Goal: Task Accomplishment & Management: Use online tool/utility

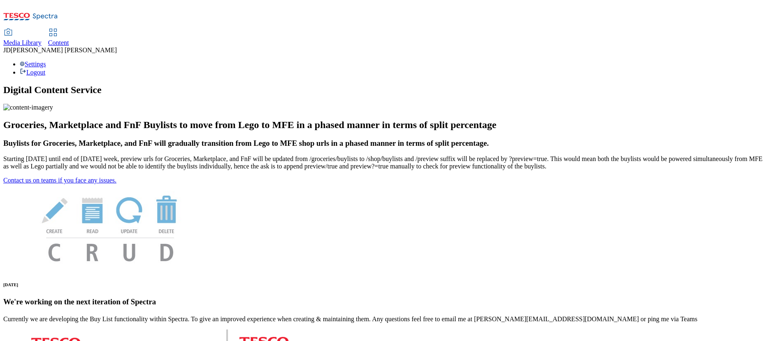
click at [69, 39] on span "Content" at bounding box center [58, 42] width 21 height 7
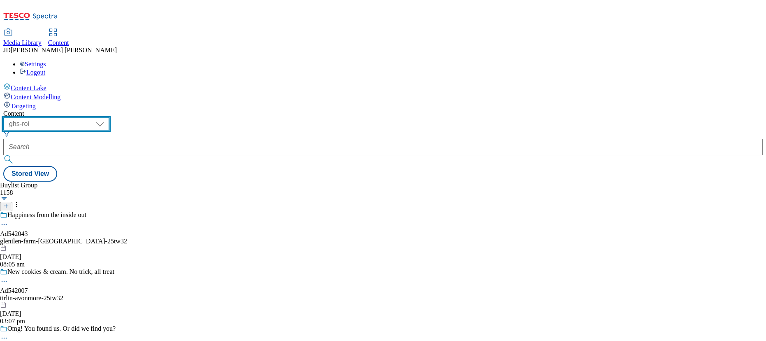
click at [109, 117] on select "ghs-roi ghs-uk" at bounding box center [56, 123] width 106 height 13
select select "ghs-uk"
click at [107, 117] on select "ghs-roi ghs-uk" at bounding box center [56, 123] width 106 height 13
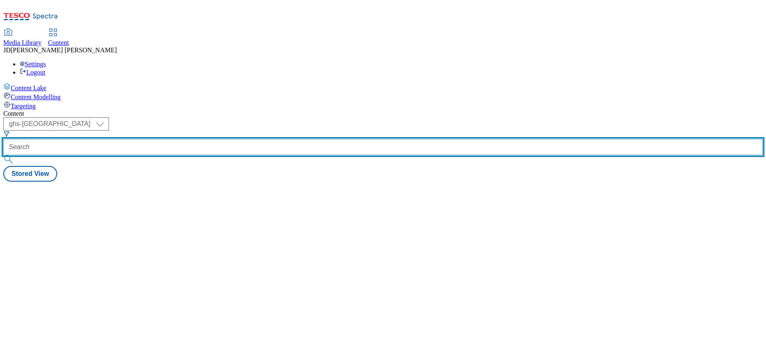
click at [186, 139] on input "text" at bounding box center [383, 147] width 760 height 16
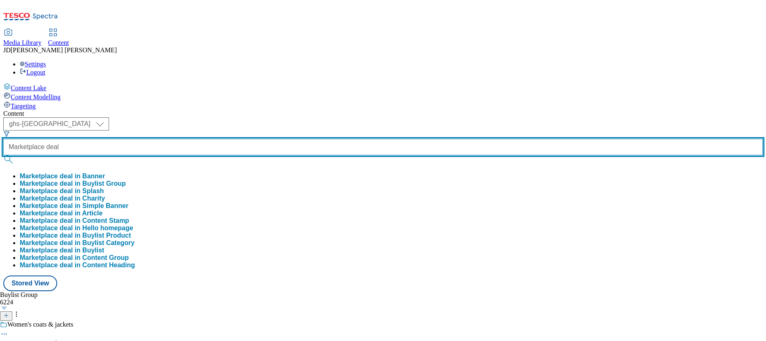
type input "Marketplace deal"
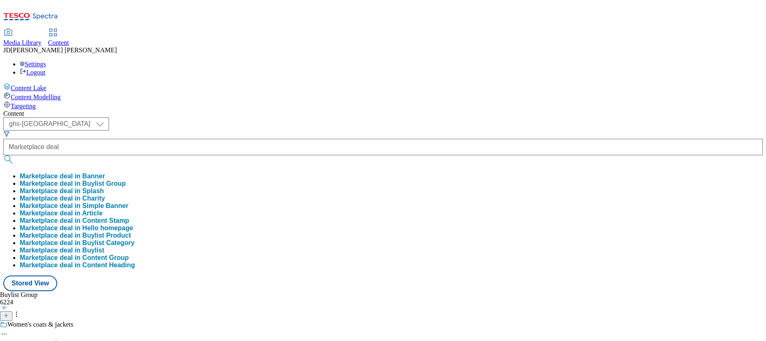
click at [126, 180] on button "Marketplace deal in Buylist Group" at bounding box center [73, 183] width 106 height 7
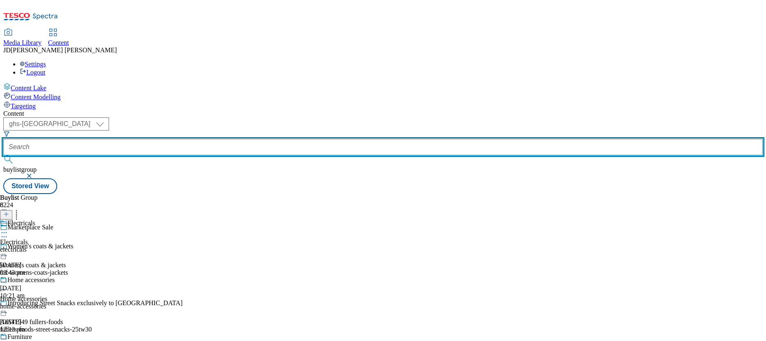
click at [193, 139] on input "text" at bounding box center [383, 147] width 760 height 16
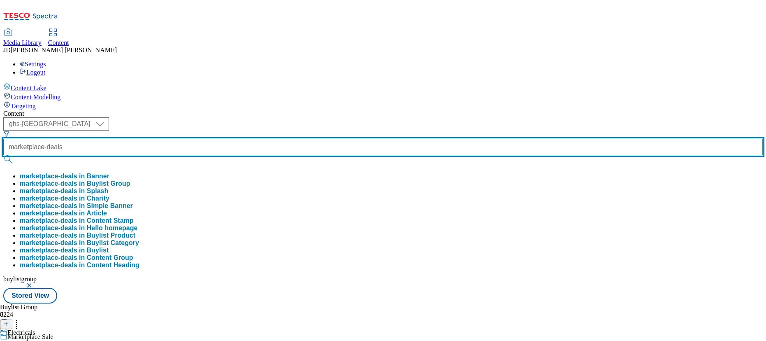
type input "marketplace-deals"
click at [3, 155] on button "submit" at bounding box center [9, 159] width 12 height 8
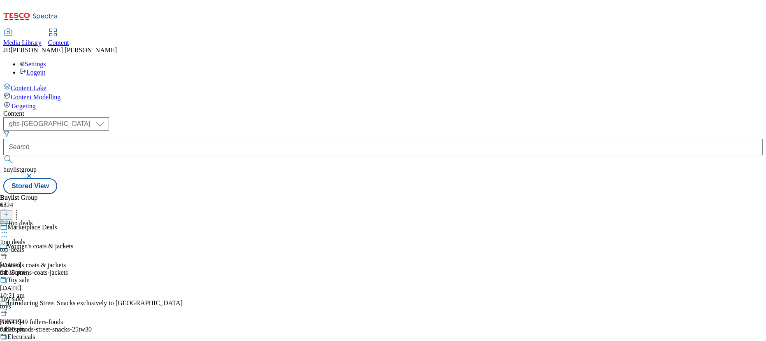
scroll to position [37, 0]
click at [30, 276] on div "Toy sale" at bounding box center [18, 279] width 22 height 7
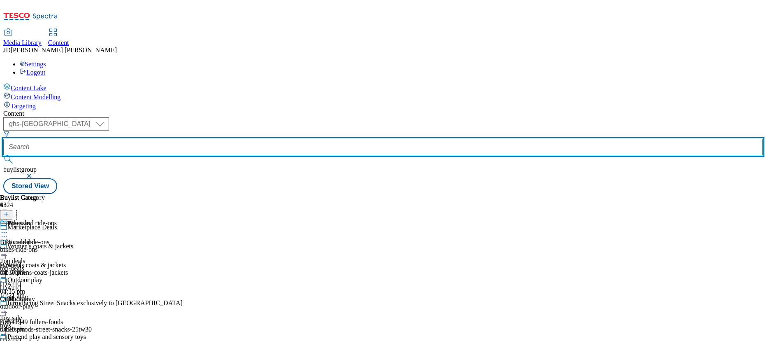
click at [181, 139] on input "text" at bounding box center [383, 147] width 760 height 16
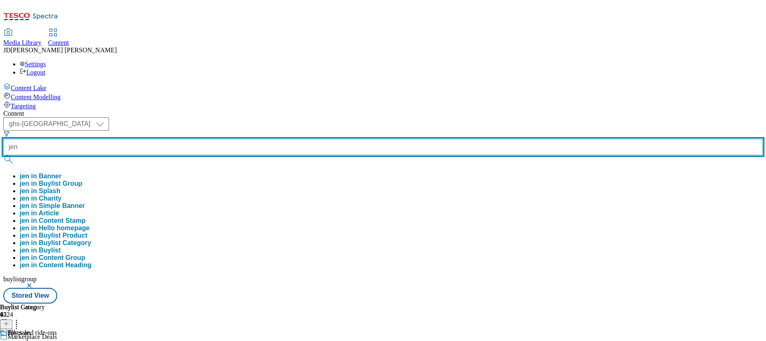
type input "jen"
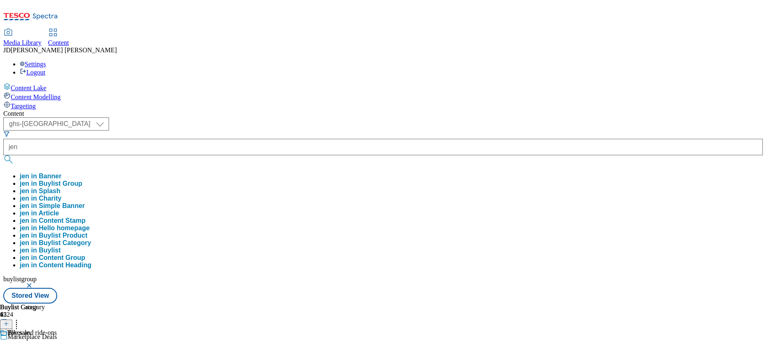
click at [82, 180] on button "jen in Buylist Group" at bounding box center [51, 183] width 63 height 7
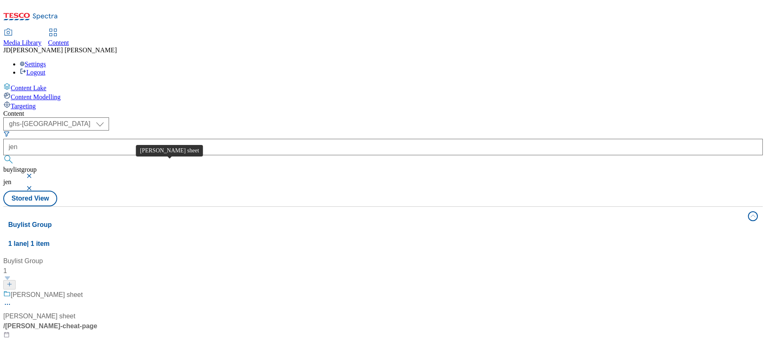
click at [83, 290] on div "Jens cheat sheet" at bounding box center [47, 295] width 72 height 10
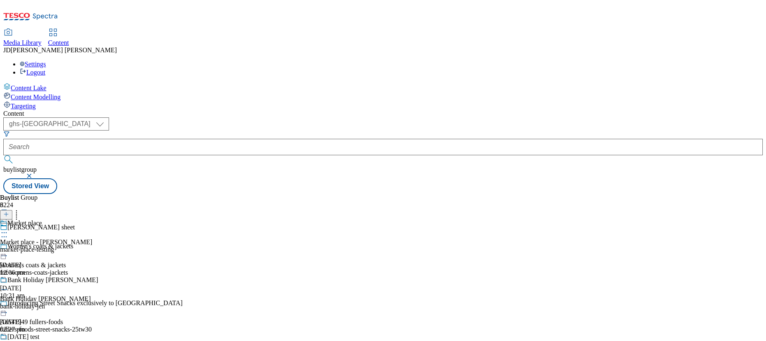
scroll to position [12, 0]
click at [98, 276] on div "Bank Holiday Jen" at bounding box center [52, 279] width 91 height 7
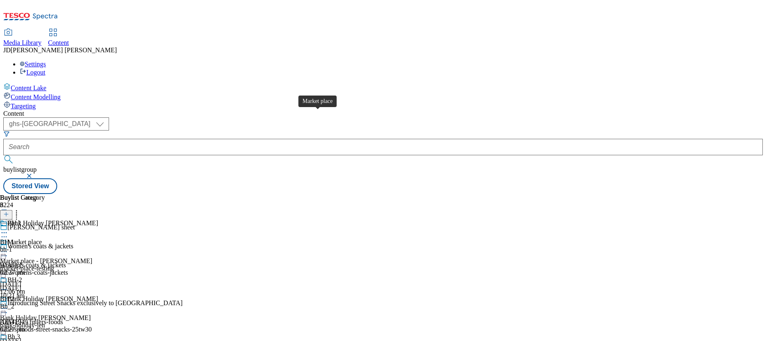
click at [42, 238] on span "Market place" at bounding box center [24, 242] width 35 height 9
click at [8, 340] on icon at bounding box center [4, 346] width 8 height 8
click at [19, 333] on div "Jen3" at bounding box center [13, 336] width 12 height 7
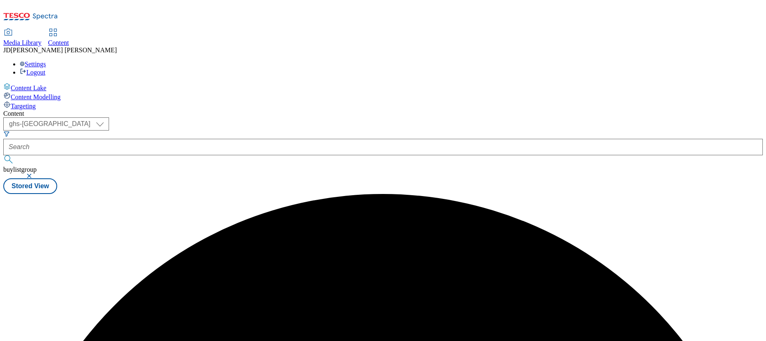
scroll to position [0, 0]
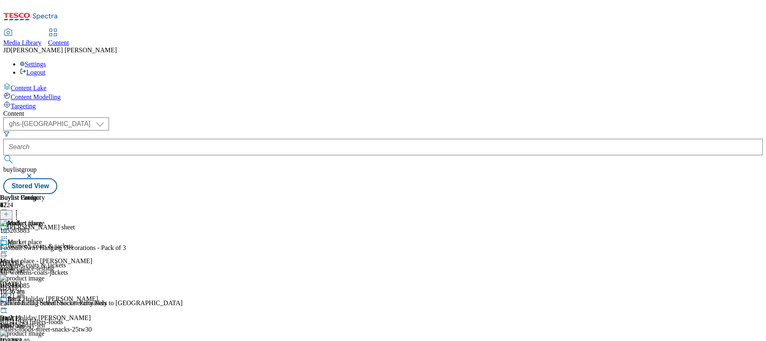
scroll to position [49, 0]
click at [44, 274] on img at bounding box center [22, 277] width 44 height 7
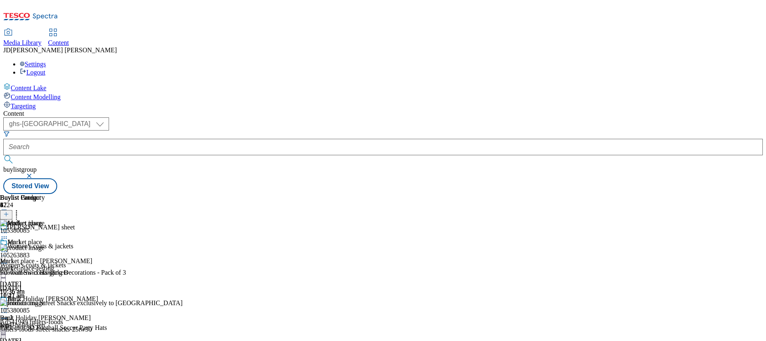
click at [17, 214] on circle at bounding box center [16, 214] width 1 height 1
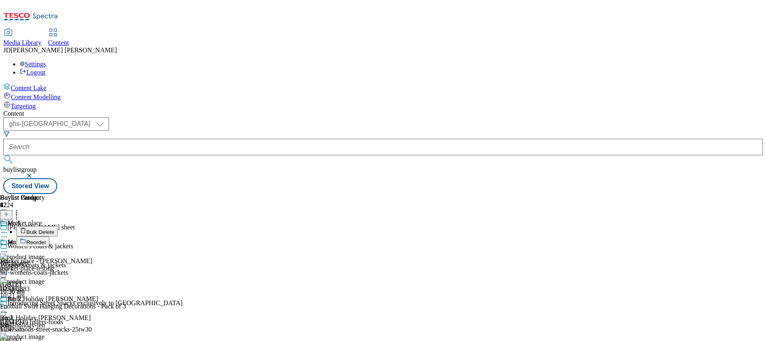
click at [54, 229] on span "Bulk Delete" at bounding box center [40, 232] width 28 height 6
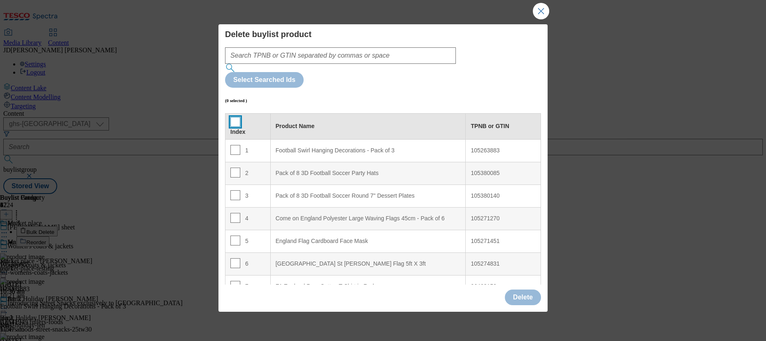
click at [237, 117] on input "Modal" at bounding box center [235, 122] width 10 height 10
checkbox input "true"
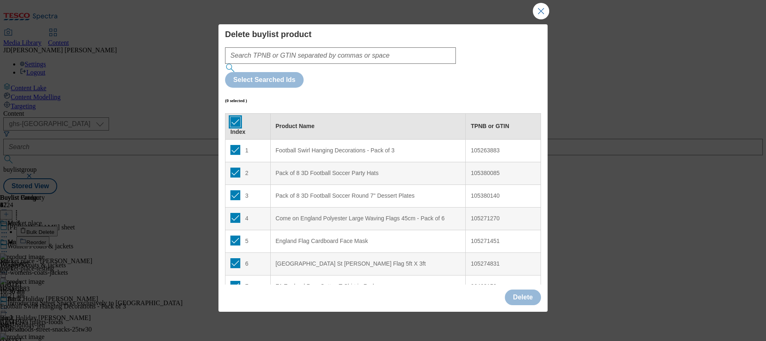
checkbox input "true"
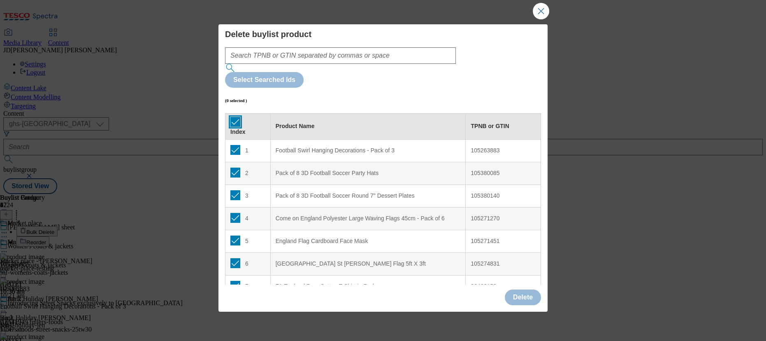
checkbox input "true"
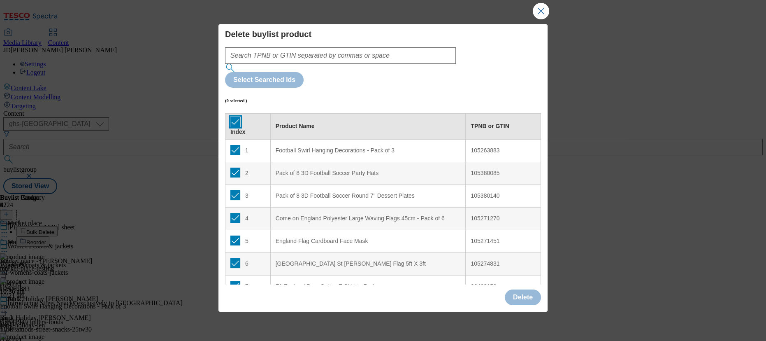
checkbox input "true"
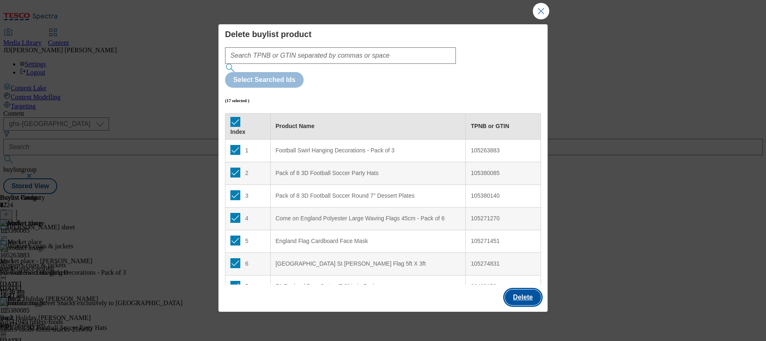
click at [511, 292] on button "Delete" at bounding box center [523, 297] width 36 height 16
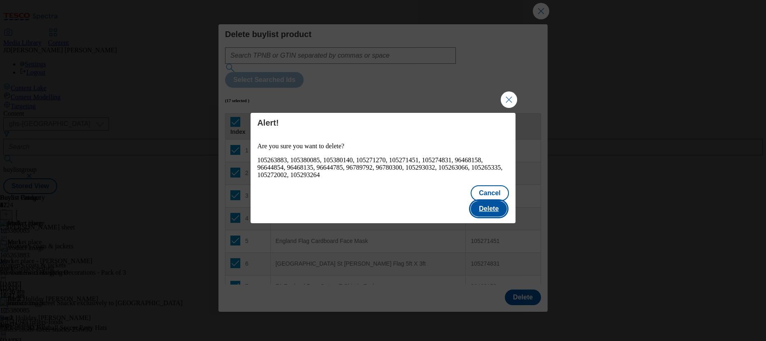
click at [488, 207] on button "Delete" at bounding box center [489, 209] width 36 height 16
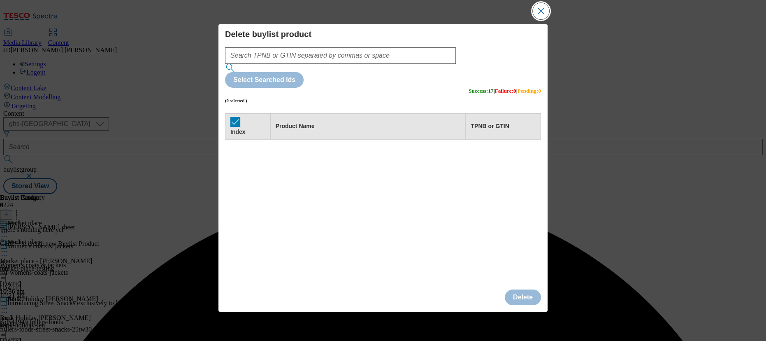
click at [540, 16] on button "Close Modal" at bounding box center [541, 11] width 16 height 16
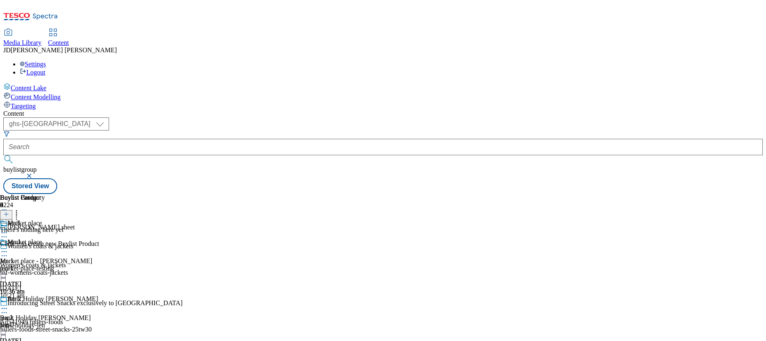
click at [9, 211] on icon at bounding box center [6, 214] width 6 height 6
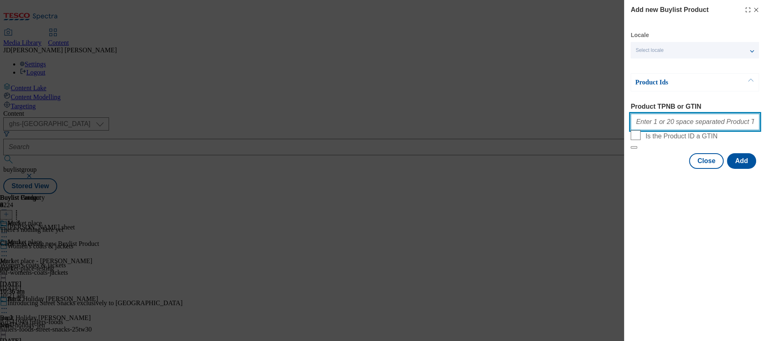
click at [648, 128] on input "Product TPNB or GTIN" at bounding box center [695, 122] width 129 height 16
paste input "105040115 105040143 105039704 105039664 105039666 105039631 105039682 105039688…"
type input "105040115 105040143 105039704 105039664 105039666 105039631 105039682 105039688…"
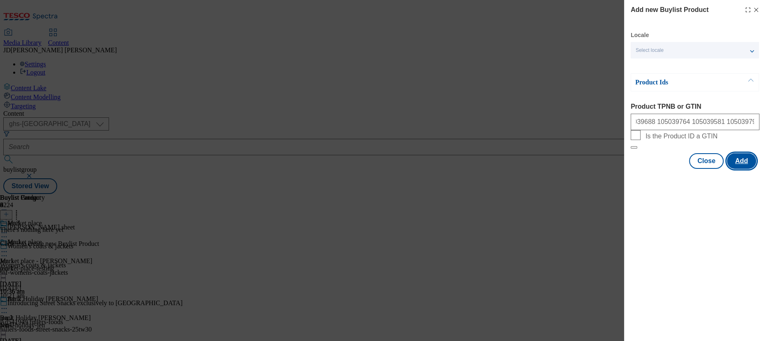
click at [742, 169] on button "Add" at bounding box center [741, 161] width 29 height 16
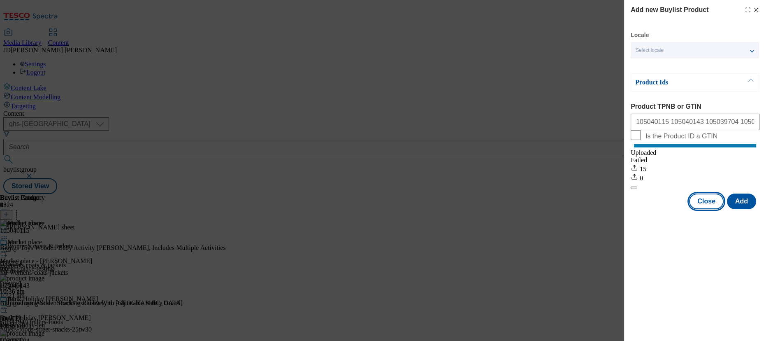
click at [705, 209] on button "Close" at bounding box center [706, 201] width 35 height 16
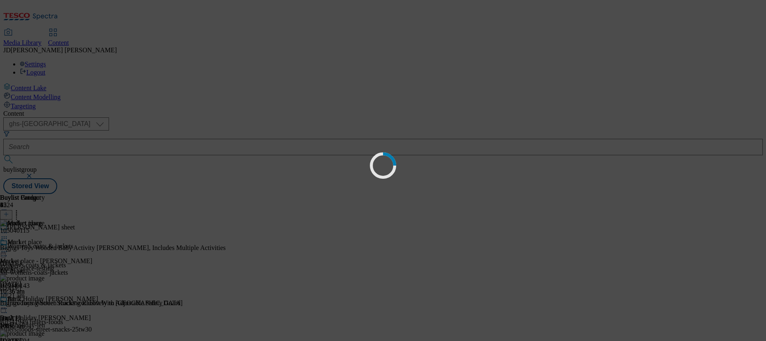
scroll to position [0, 0]
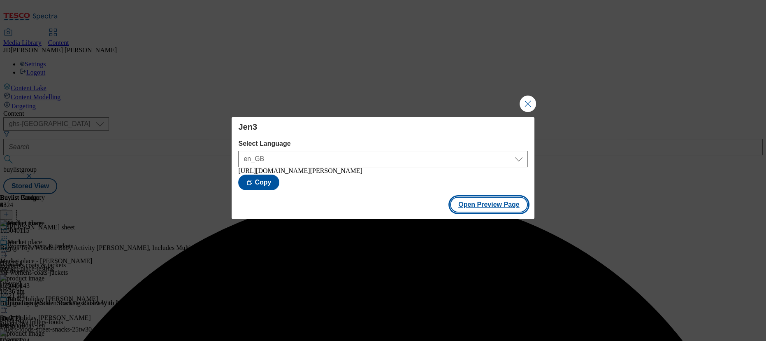
click at [501, 212] on button "Open Preview Page" at bounding box center [489, 205] width 78 height 16
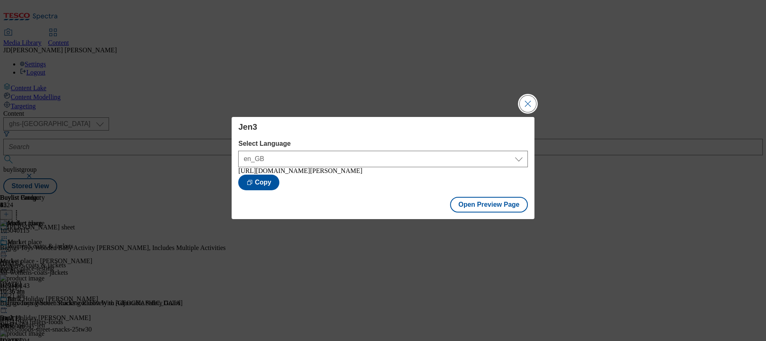
click at [530, 99] on button "Close Modal" at bounding box center [528, 103] width 16 height 16
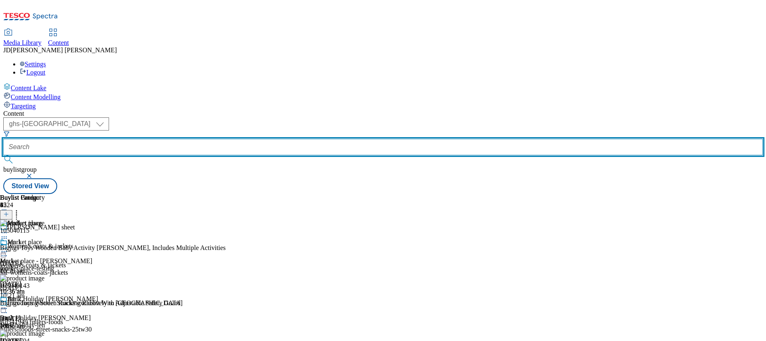
click at [214, 139] on input "text" at bounding box center [383, 147] width 760 height 16
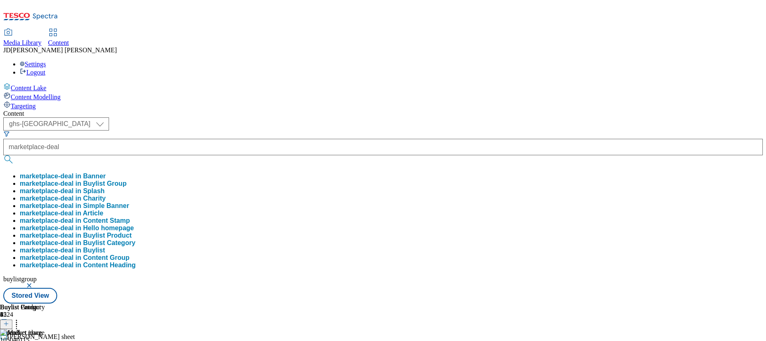
click at [127, 180] on button "marketplace-deal in Buylist Group" at bounding box center [73, 183] width 107 height 7
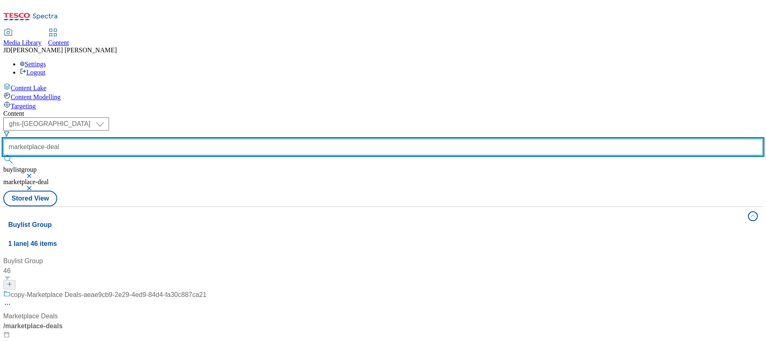
click at [223, 139] on input "marketplace-deal" at bounding box center [383, 147] width 760 height 16
type input "marketplace-deals"
click at [3, 155] on button "submit" at bounding box center [9, 159] width 12 height 8
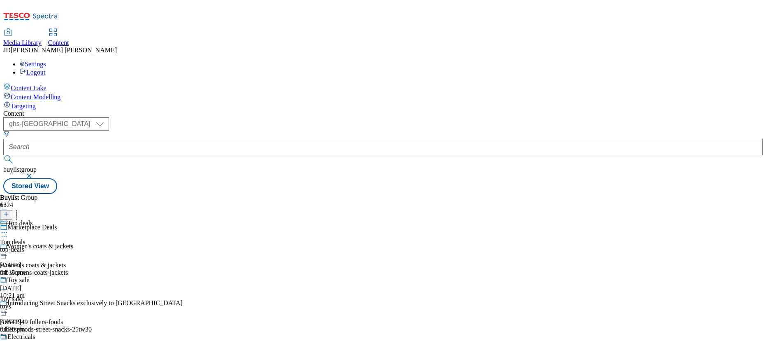
scroll to position [37, 0]
click at [30, 276] on span "Toy sale" at bounding box center [18, 280] width 22 height 9
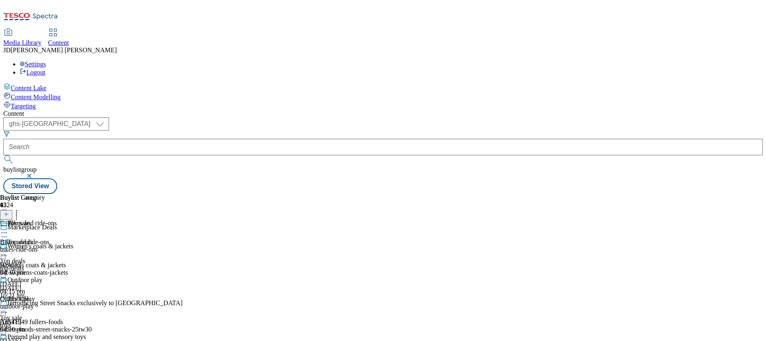
scroll to position [37, 0]
click at [9, 211] on icon at bounding box center [6, 214] width 6 height 6
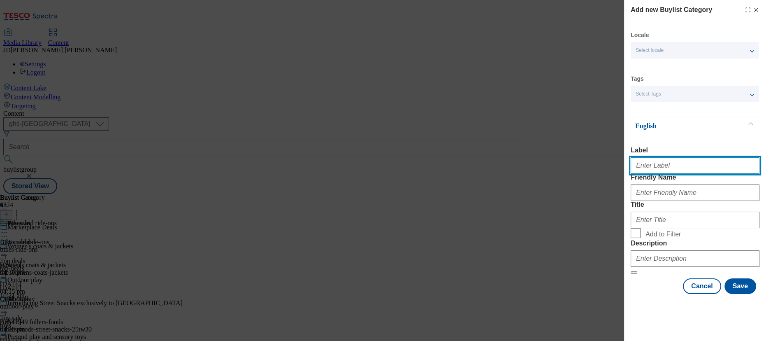
click at [651, 167] on input "Label" at bounding box center [695, 165] width 129 height 16
type input "I"
click at [651, 167] on input "Indoor Toys" at bounding box center [695, 165] width 129 height 16
type input "Indoor toys"
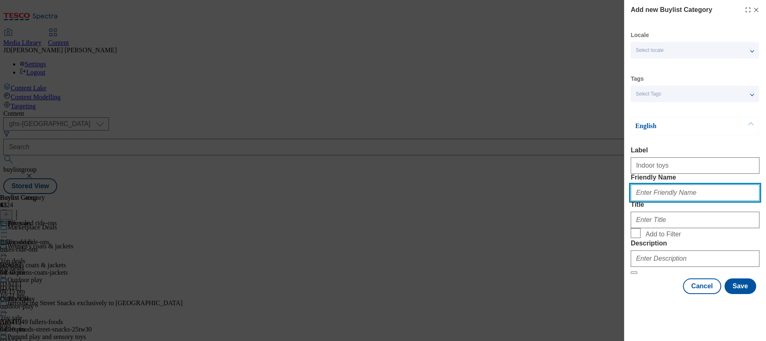
click at [644, 201] on input "Friendly Name" at bounding box center [695, 192] width 129 height 16
type input "indoor_toys"
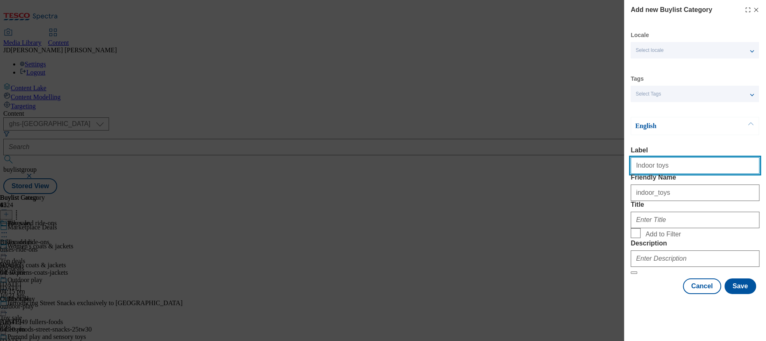
drag, startPoint x: 674, startPoint y: 170, endPoint x: 615, endPoint y: 166, distance: 59.4
click at [615, 166] on div "Add new Buylist Category Locale Select locale English Welsh Tags Select Tags fn…" at bounding box center [383, 170] width 766 height 341
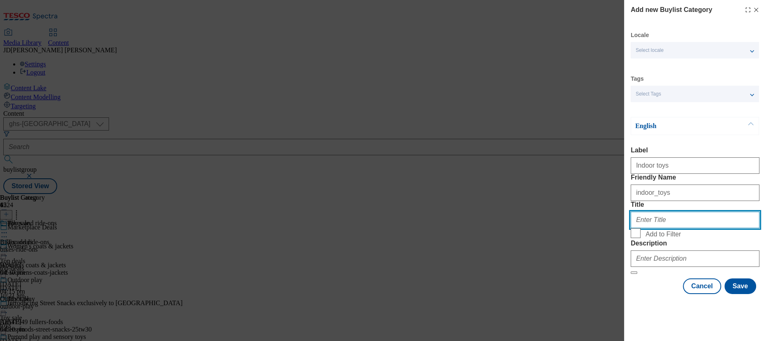
click at [665, 228] on input "Title" at bounding box center [695, 220] width 129 height 16
paste input "Indoor toys"
type input "Indoor toys"
click at [640, 238] on input "Add to Filter" at bounding box center [636, 233] width 10 height 10
checkbox input "true"
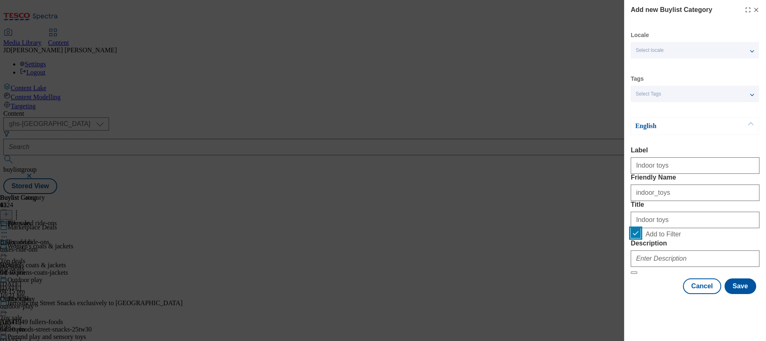
scroll to position [28, 0]
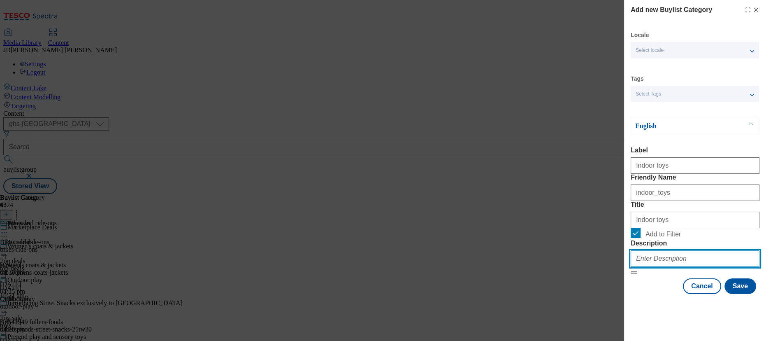
click at [647, 267] on input "Description" at bounding box center [695, 258] width 129 height 16
click at [593, 226] on div "Add new Buylist Category Locale Select locale English Welsh Tags Select Tags fn…" at bounding box center [383, 170] width 766 height 341
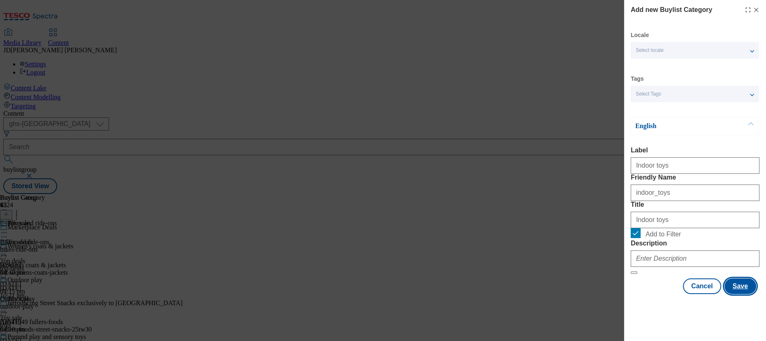
click at [737, 294] on button "Save" at bounding box center [741, 286] width 32 height 16
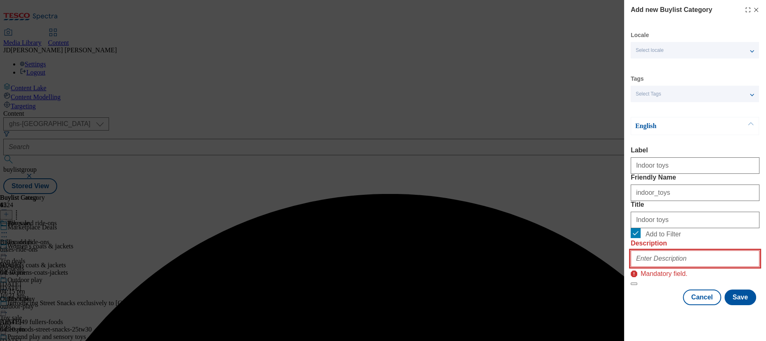
click at [638, 267] on input "Description" at bounding box center [695, 258] width 129 height 16
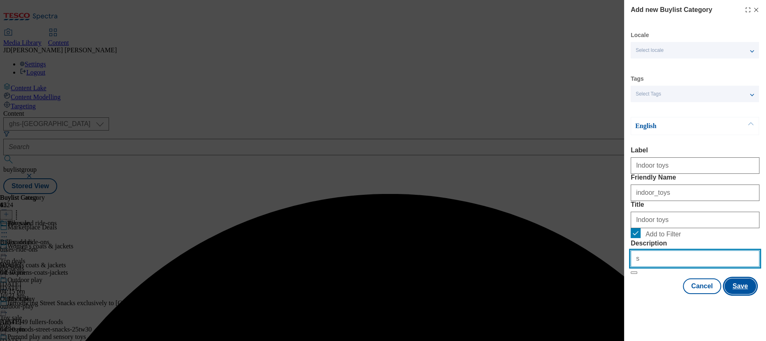
type input "s"
click at [733, 294] on button "Save" at bounding box center [741, 286] width 32 height 16
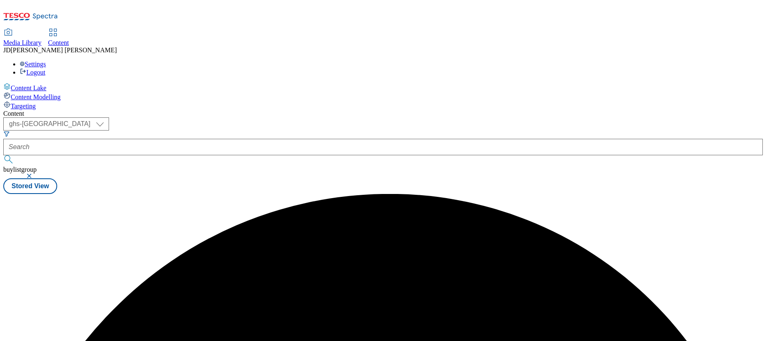
scroll to position [0, 0]
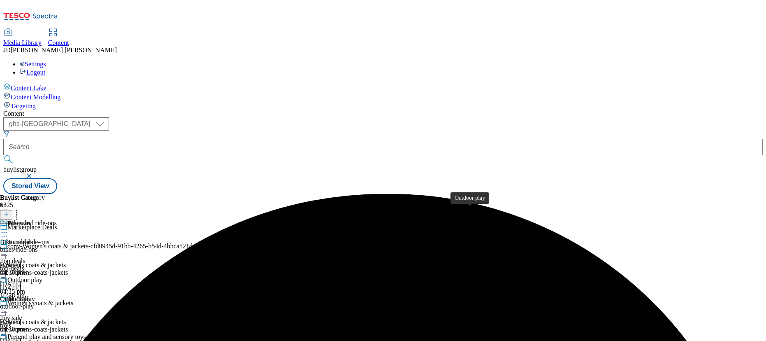
click at [42, 276] on div "Outdoor play" at bounding box center [24, 279] width 35 height 7
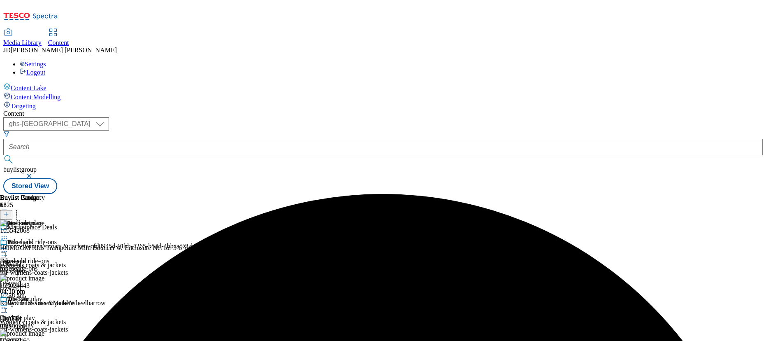
click at [8, 304] on icon at bounding box center [4, 308] width 8 height 8
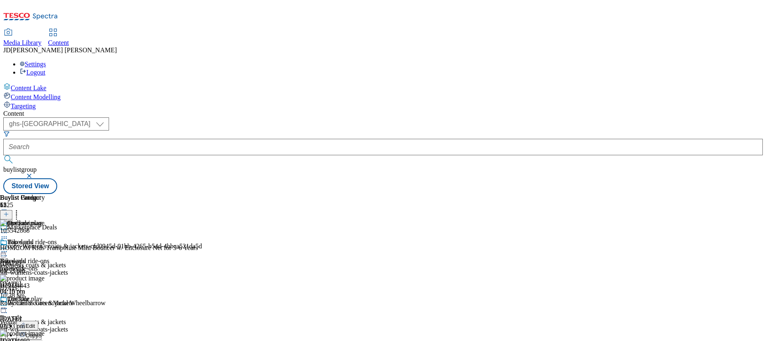
click at [35, 323] on span "Edit" at bounding box center [30, 326] width 9 height 6
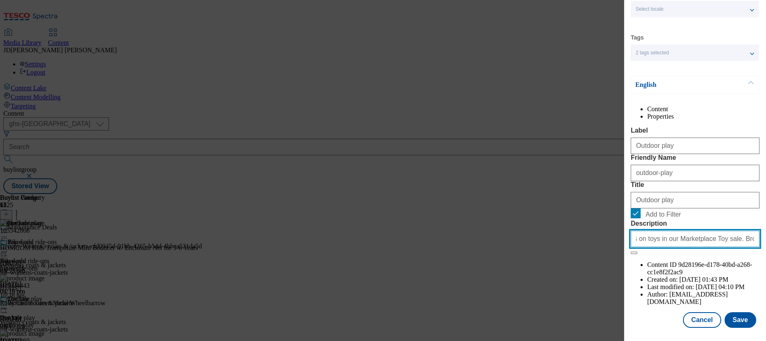
scroll to position [0, 260]
drag, startPoint x: 634, startPoint y: 288, endPoint x: 812, endPoint y: 282, distance: 177.9
click at [766, 197] on html "Icons icon_account icon_add icon_backward_link icon_basket icon_benefits icon_c…" at bounding box center [383, 98] width 766 height 197
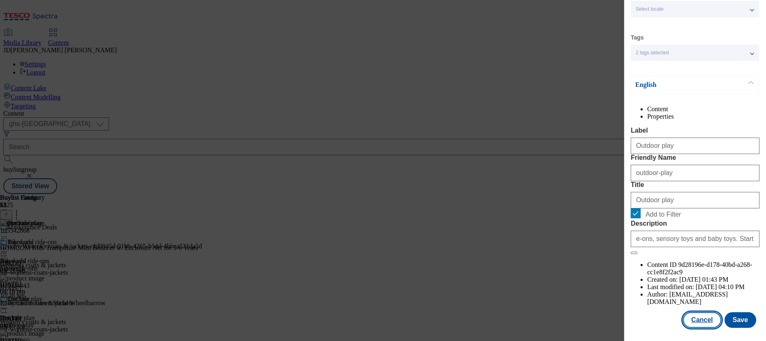
click at [703, 320] on button "Cancel" at bounding box center [702, 320] width 38 height 16
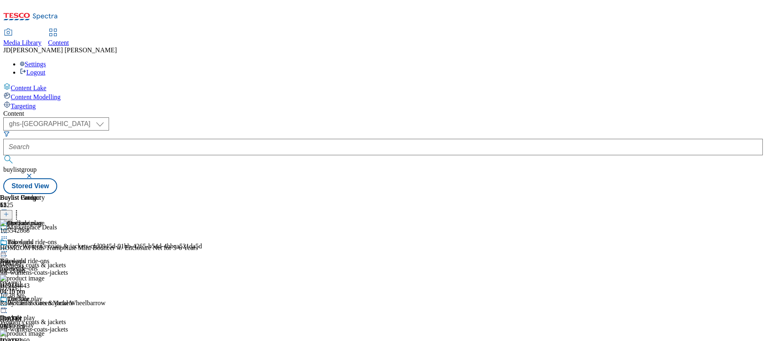
scroll to position [163, 0]
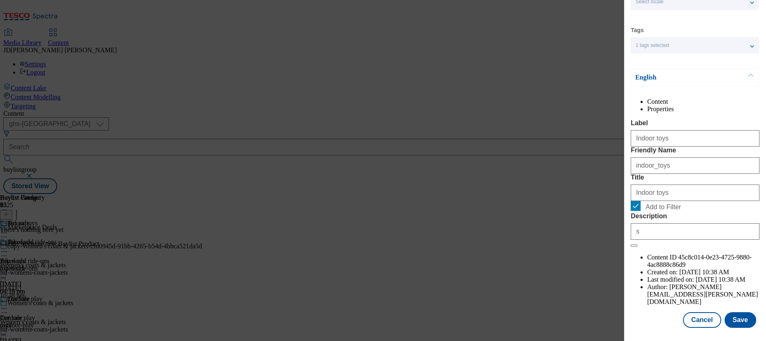
scroll to position [63, 0]
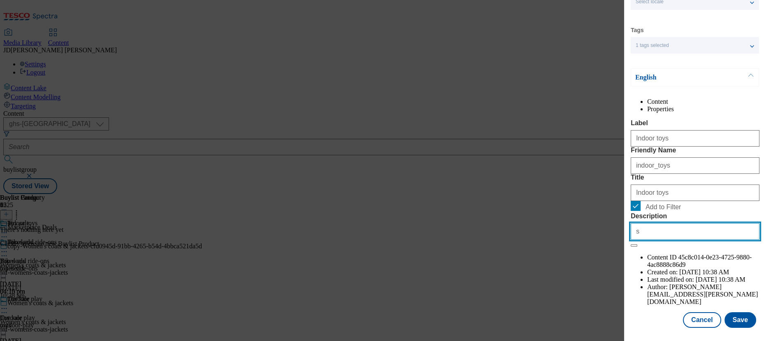
drag, startPoint x: 661, startPoint y: 281, endPoint x: 580, endPoint y: 284, distance: 81.1
click at [580, 284] on div "Edit Buylist Category Locale Select locale English Welsh Tags 1 tags selected f…" at bounding box center [383, 170] width 766 height 341
paste input "Discover top deals on toys in our Marketplace Toy sale. Browse a wide range of …"
type input "Discover top deals on toys in our Marketplace Toy sale. Browse a wide range of …"
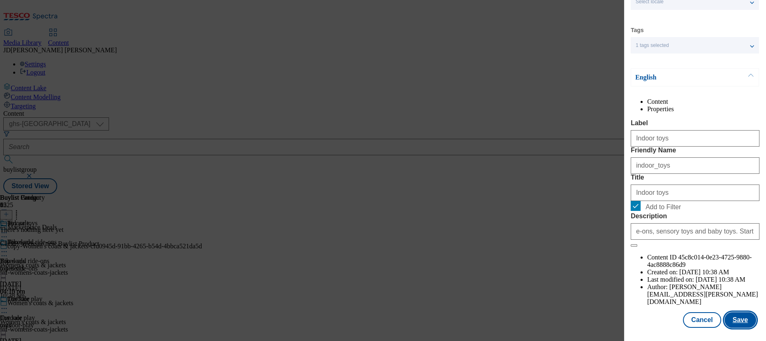
click at [735, 318] on button "Save" at bounding box center [741, 320] width 32 height 16
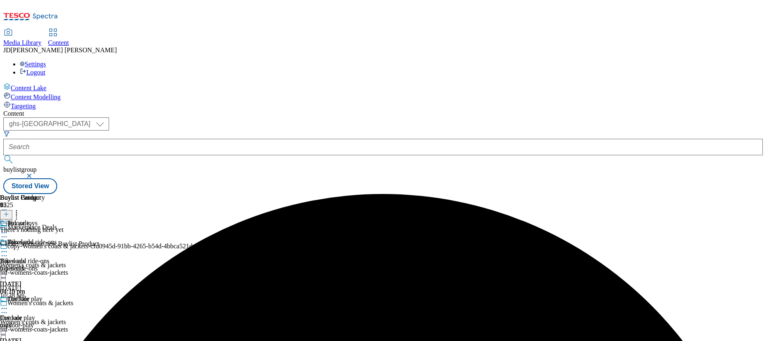
scroll to position [149, 0]
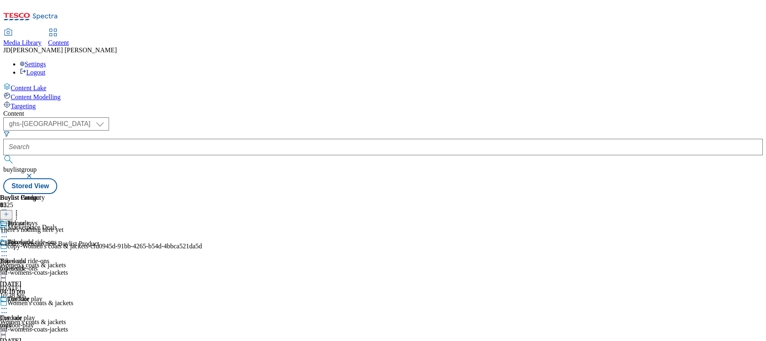
click at [12, 210] on button at bounding box center [6, 214] width 12 height 9
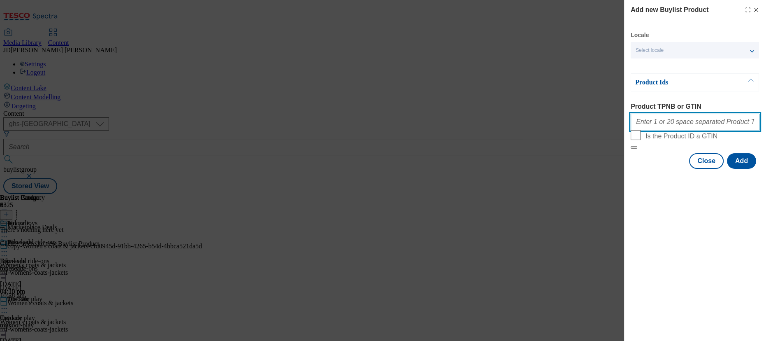
click at [651, 119] on input "Product TPNB or GTIN" at bounding box center [695, 122] width 129 height 16
paste input "105303872 105303864 105022810 105303869 105303850 105040115 105040143 105039704…"
type input "105303872 105303864 105022810 105303869 105303850 105040115 105040143 105039704…"
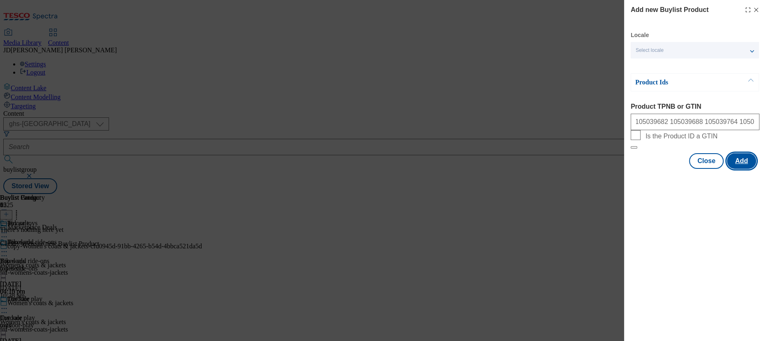
click at [734, 169] on button "Add" at bounding box center [741, 161] width 29 height 16
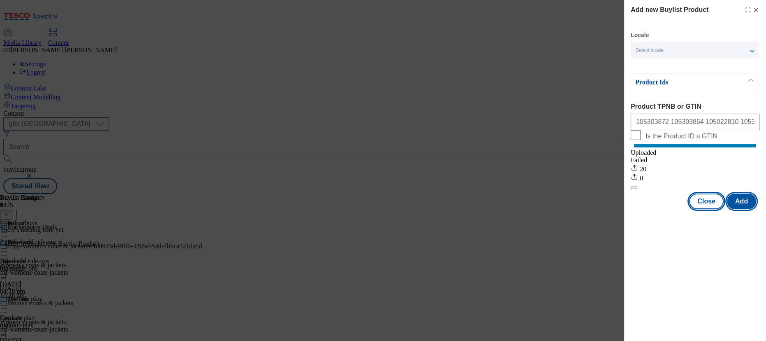
scroll to position [0, 0]
click at [716, 209] on button "Close" at bounding box center [706, 201] width 35 height 16
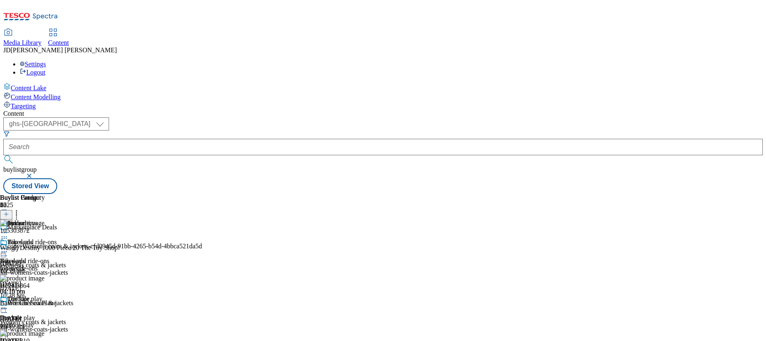
scroll to position [149, 0]
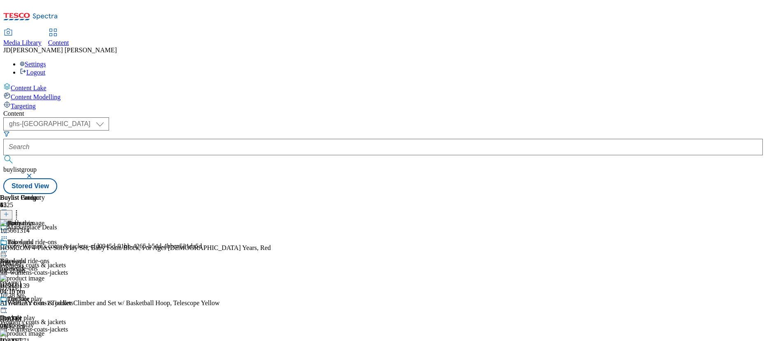
click at [9, 211] on icon at bounding box center [6, 214] width 6 height 6
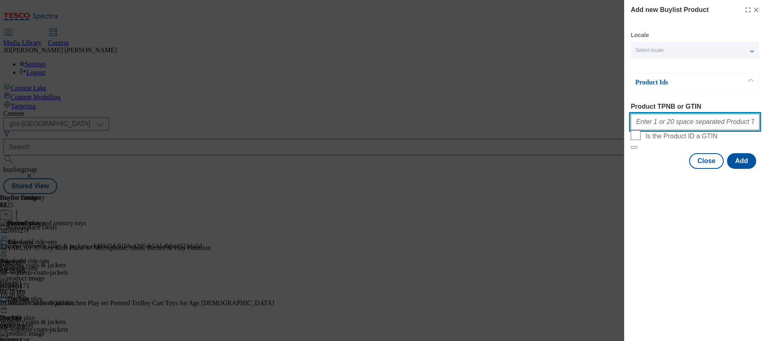
click at [670, 125] on input "Product TPNB or GTIN" at bounding box center [695, 122] width 129 height 16
paste input "105040115 105040143 105039704 105039664 105039666 105039631 105039682 105039688…"
type input "105040115 105040143 105039704 105039664 105039666 105039631 105039682 105039688…"
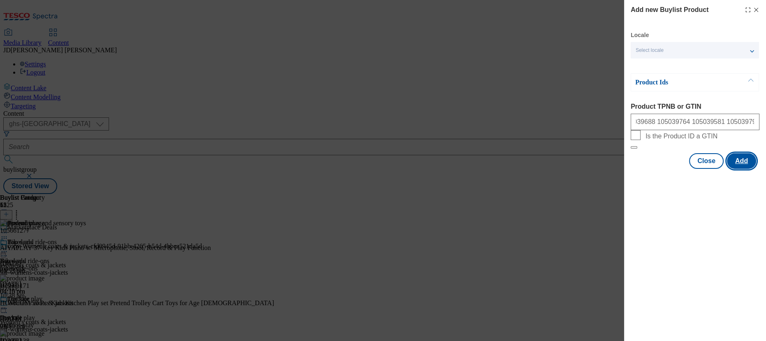
click at [748, 169] on button "Add" at bounding box center [741, 161] width 29 height 16
click at [739, 169] on button "Add" at bounding box center [741, 161] width 29 height 16
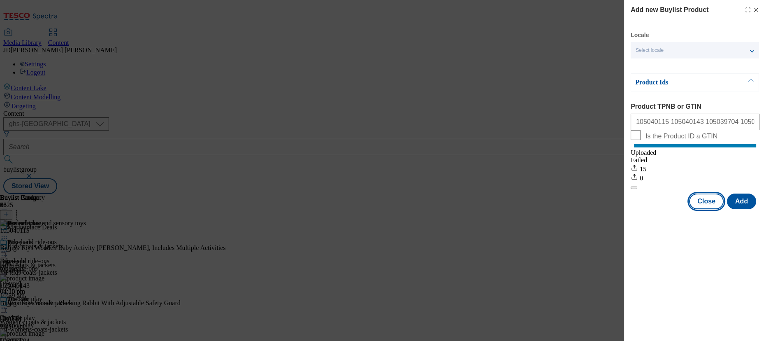
click at [699, 209] on button "Close" at bounding box center [706, 201] width 35 height 16
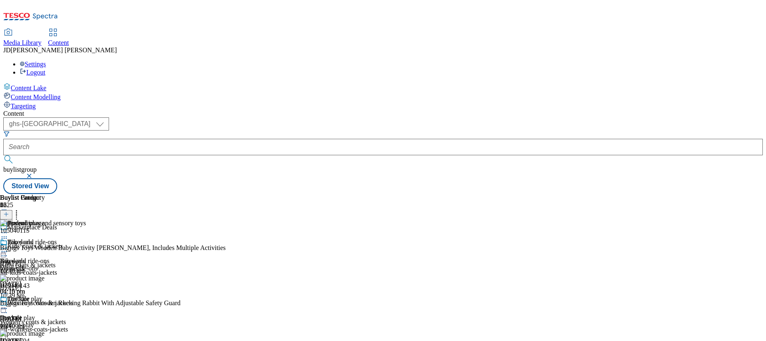
scroll to position [74, 0]
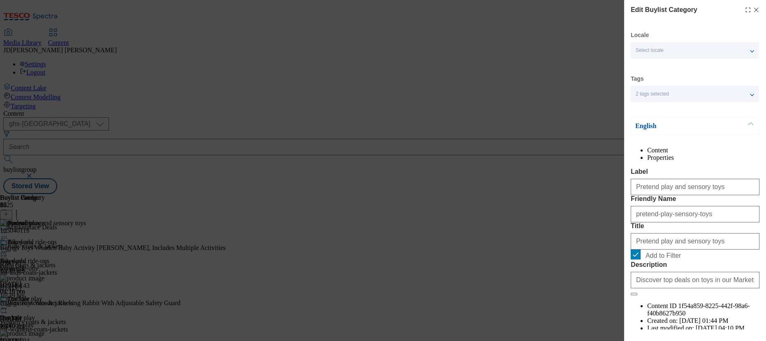
scroll to position [63, 0]
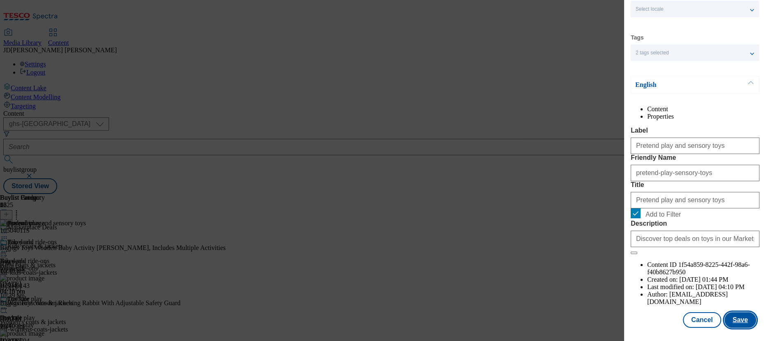
click at [728, 318] on button "Save" at bounding box center [741, 320] width 32 height 16
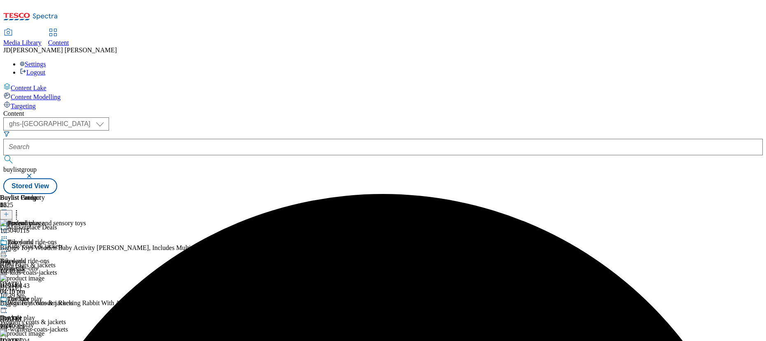
scroll to position [37, 0]
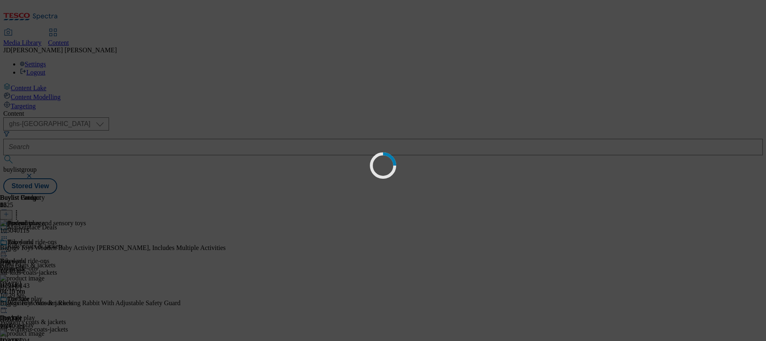
scroll to position [0, 0]
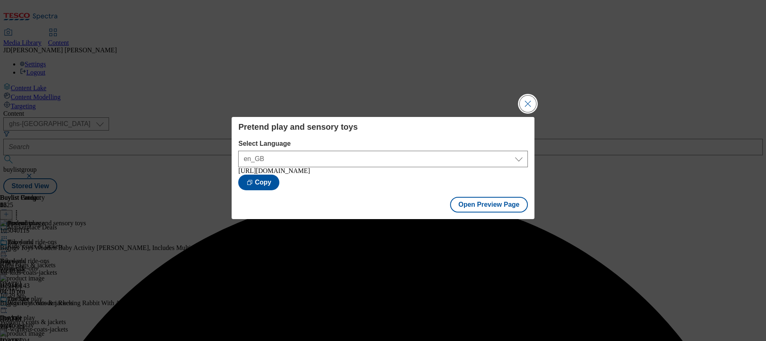
click at [527, 102] on button "Close Modal" at bounding box center [528, 103] width 16 height 16
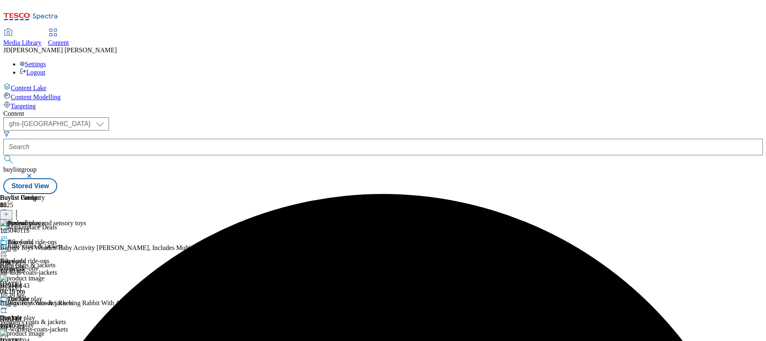
scroll to position [37, 0]
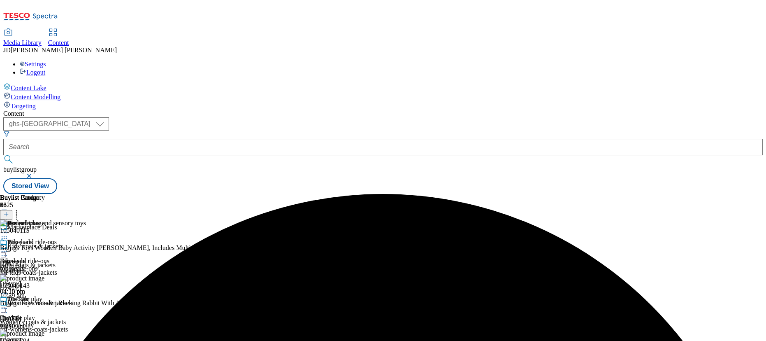
scroll to position [49, 0]
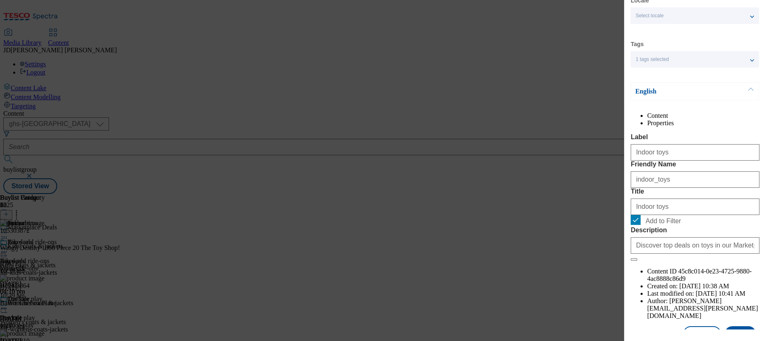
scroll to position [63, 0]
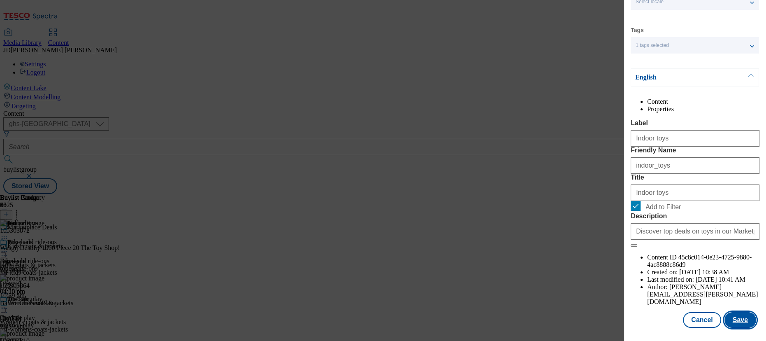
click at [732, 320] on button "Save" at bounding box center [741, 320] width 32 height 16
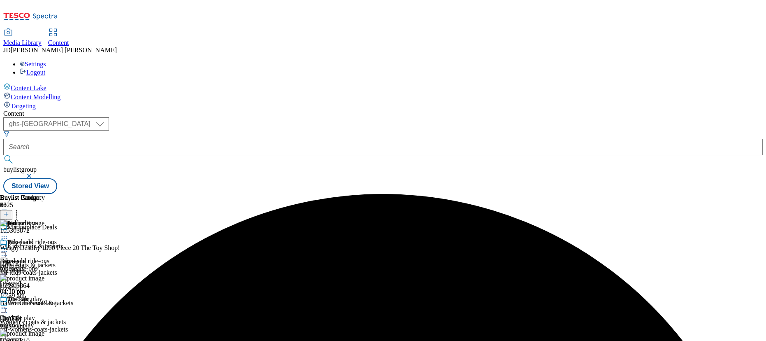
scroll to position [49, 0]
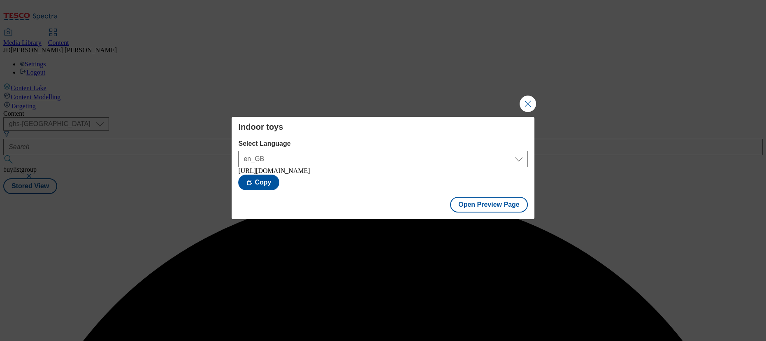
scroll to position [0, 0]
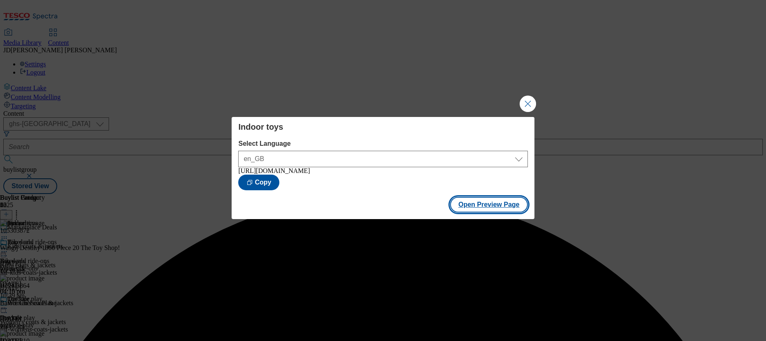
click at [467, 207] on button "Open Preview Page" at bounding box center [489, 205] width 78 height 16
click at [521, 103] on button "Close Modal" at bounding box center [528, 103] width 16 height 16
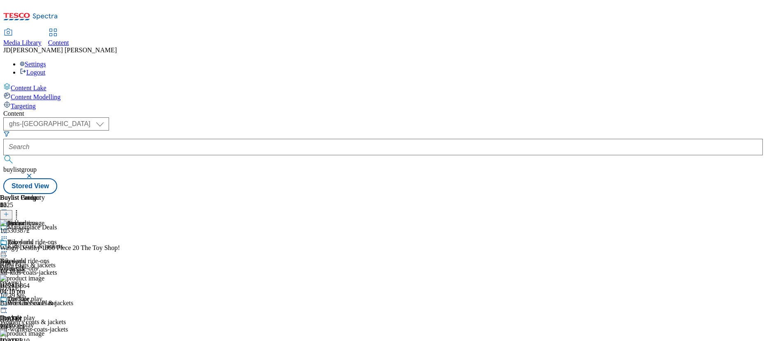
scroll to position [49, 0]
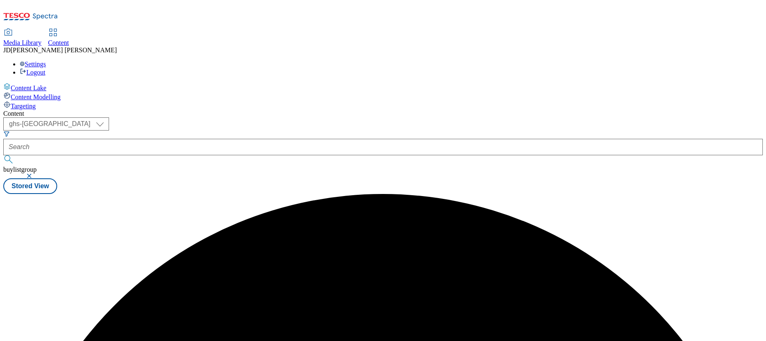
scroll to position [0, 0]
